Goal: Information Seeking & Learning: Learn about a topic

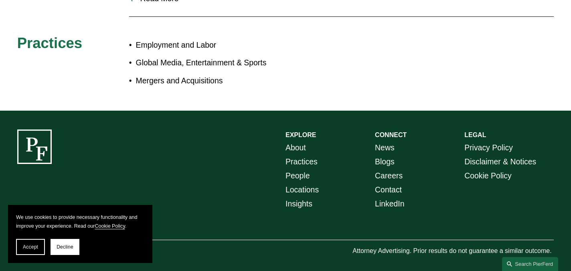
scroll to position [469, 0]
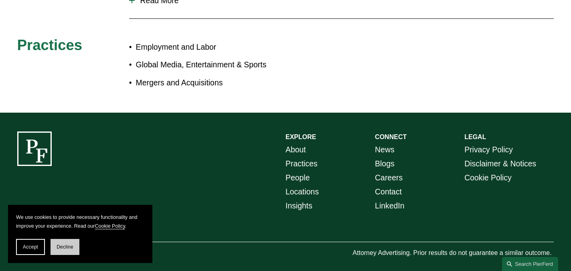
click at [69, 248] on span "Decline" at bounding box center [65, 247] width 17 height 6
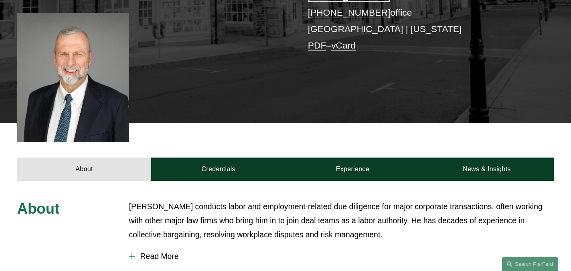
scroll to position [198, 0]
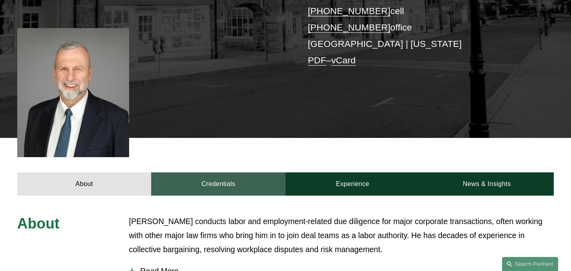
click at [244, 172] on link "Credentials" at bounding box center [218, 183] width 134 height 23
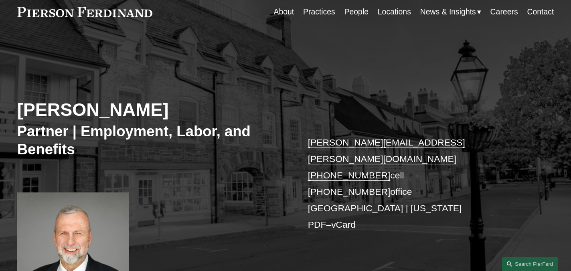
scroll to position [34, 0]
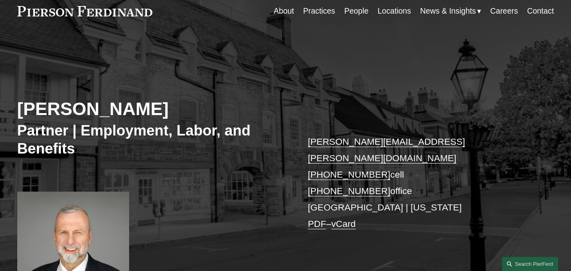
click at [357, 11] on link "People" at bounding box center [356, 11] width 24 height 16
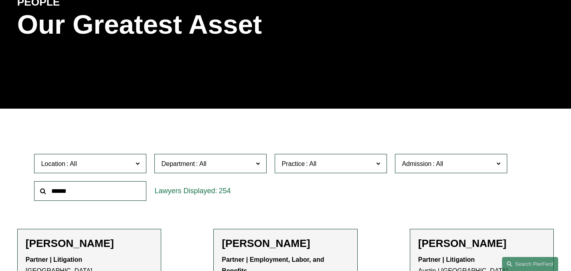
scroll to position [115, 0]
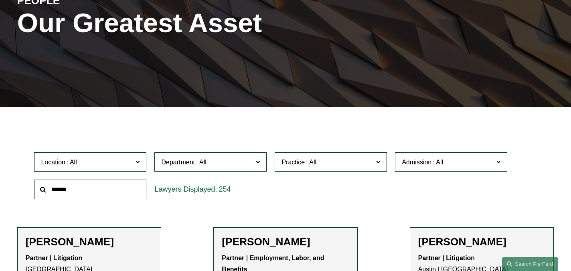
click at [125, 196] on input "text" at bounding box center [90, 190] width 112 height 20
type input "**********"
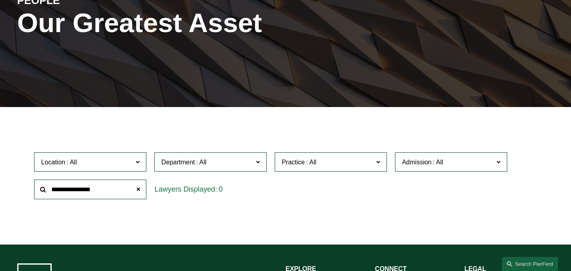
drag, startPoint x: 105, startPoint y: 188, endPoint x: 52, endPoint y: 173, distance: 55.1
click at [53, 173] on div "Location All [GEOGRAPHIC_DATA] [GEOGRAPHIC_DATA] [GEOGRAPHIC_DATA] [GEOGRAPHIC_…" at bounding box center [285, 175] width 510 height 55
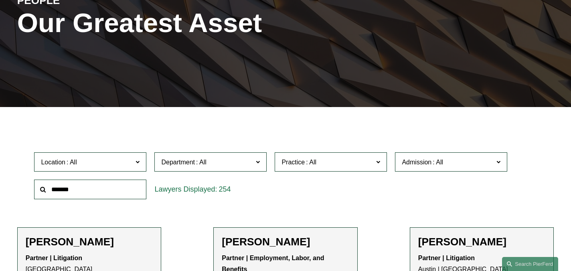
type input "*******"
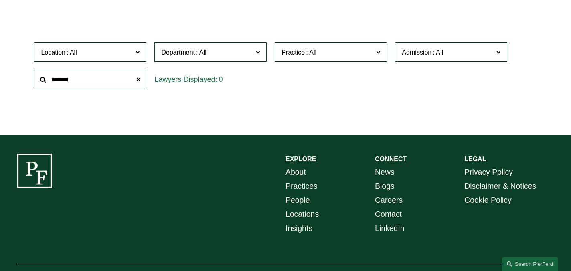
scroll to position [212, 0]
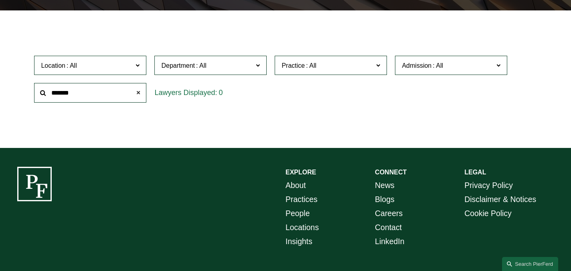
click at [139, 91] on span at bounding box center [138, 93] width 16 height 16
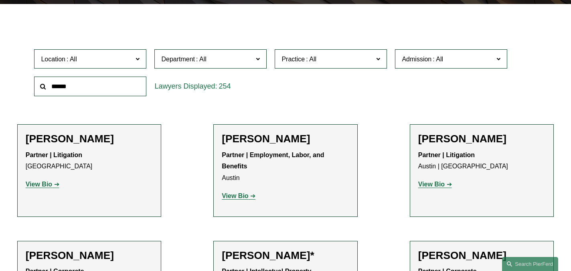
scroll to position [223, 0]
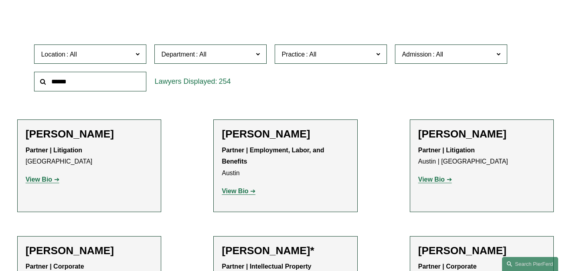
click at [419, 59] on span "Admission" at bounding box center [448, 54] width 92 height 11
click at [0, 0] on link "[US_STATE]" at bounding box center [0, 0] width 0 height 0
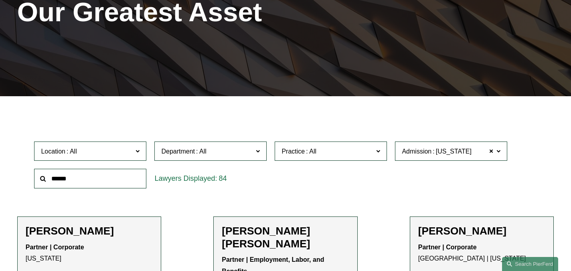
scroll to position [140, 0]
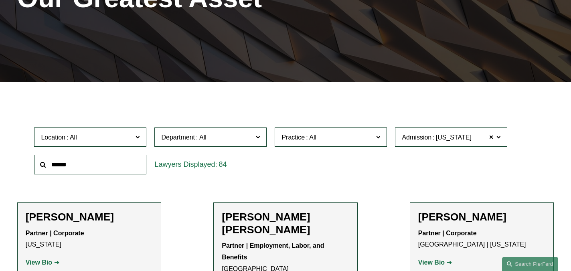
click at [435, 138] on span "[US_STATE]" at bounding box center [451, 137] width 40 height 7
click at [0, 0] on link "[US_STATE]" at bounding box center [0, 0] width 0 height 0
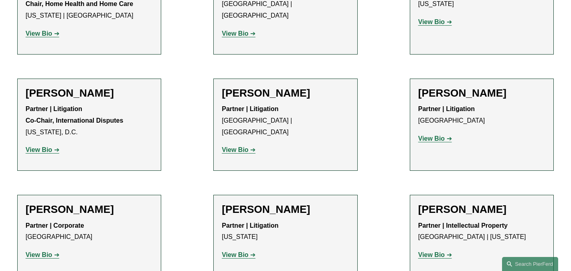
scroll to position [384, 0]
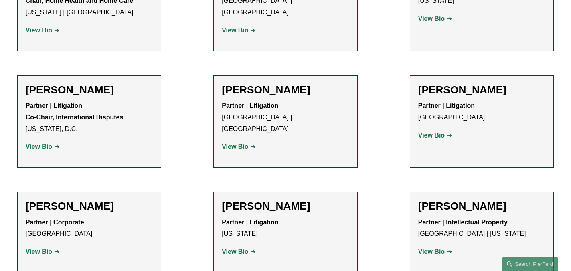
click at [436, 253] on strong "View Bio" at bounding box center [431, 251] width 26 height 7
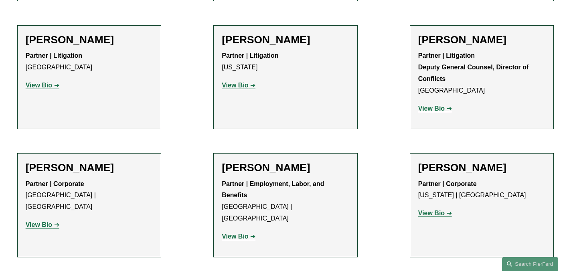
scroll to position [1794, 0]
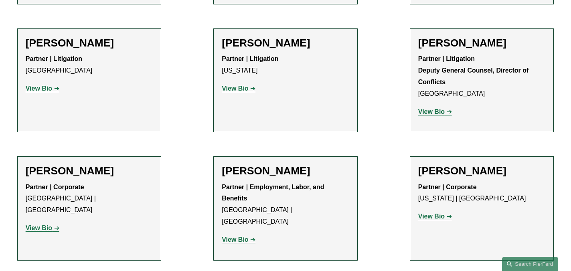
click at [45, 225] on strong "View Bio" at bounding box center [39, 228] width 26 height 7
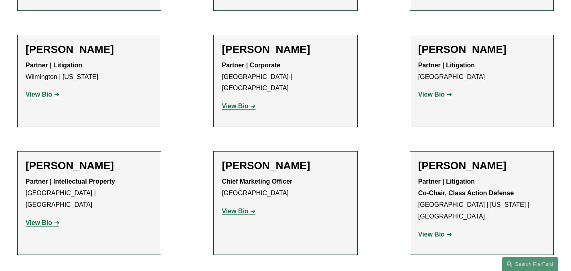
scroll to position [1301, 0]
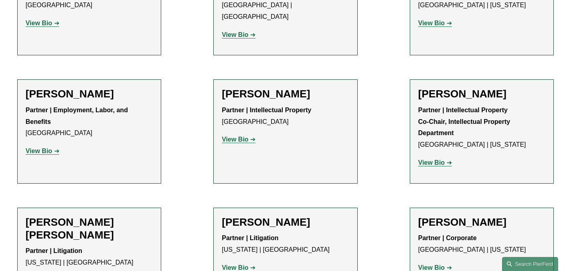
scroll to position [863, 0]
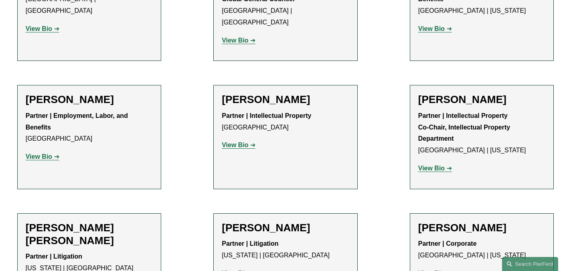
click at [238, 270] on strong "View Bio" at bounding box center [235, 273] width 26 height 7
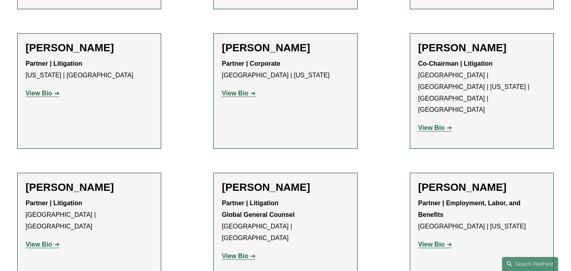
scroll to position [643, 0]
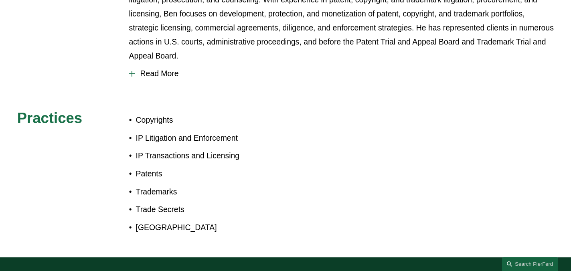
scroll to position [374, 0]
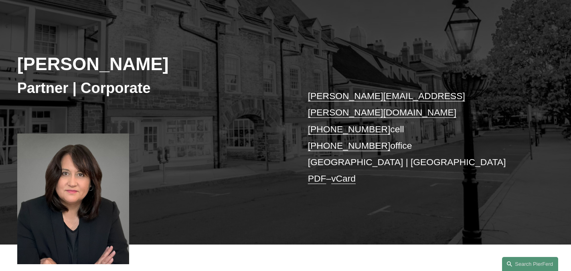
scroll to position [80, 0]
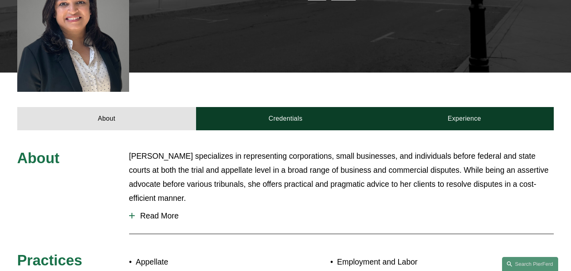
scroll to position [262, 0]
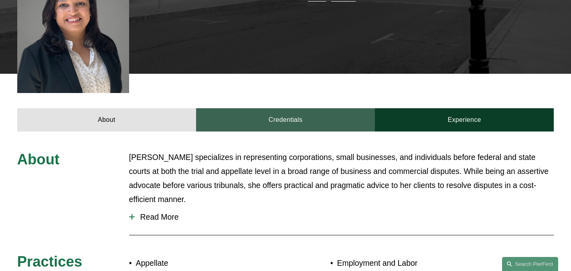
click at [301, 108] on link "Credentials" at bounding box center [285, 119] width 179 height 23
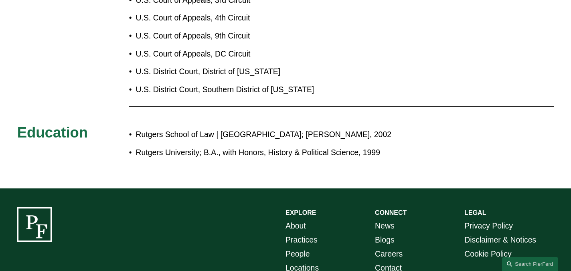
scroll to position [459, 0]
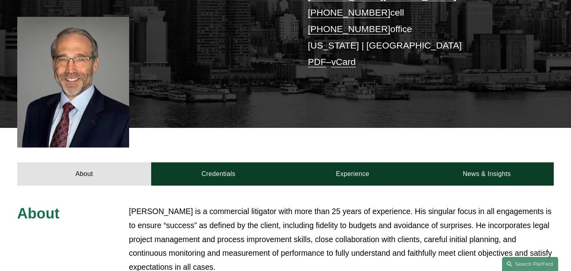
scroll to position [196, 0]
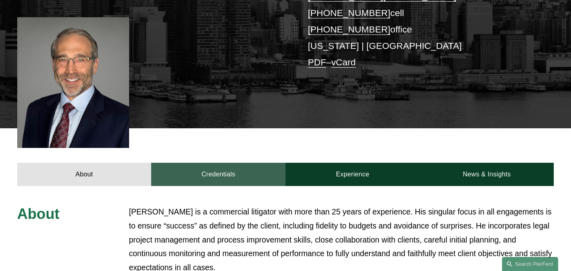
click at [232, 163] on link "Credentials" at bounding box center [218, 174] width 134 height 23
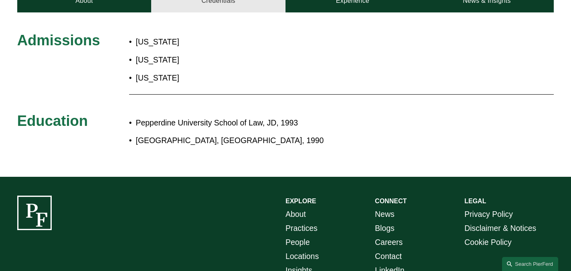
scroll to position [377, 0]
